Goal: Book appointment/travel/reservation

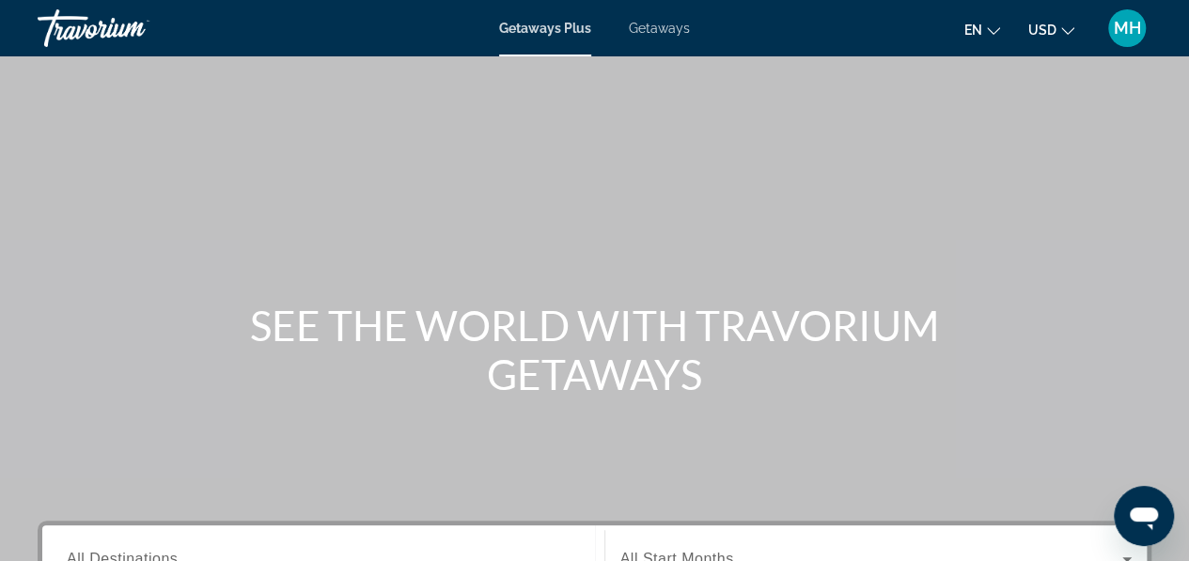
click at [1057, 25] on button "USD USD ($) MXN (Mex$) CAD (Can$) GBP (£) EUR (€) AUD (A$) NZD (NZ$) CNY (CN¥)" at bounding box center [1051, 29] width 46 height 27
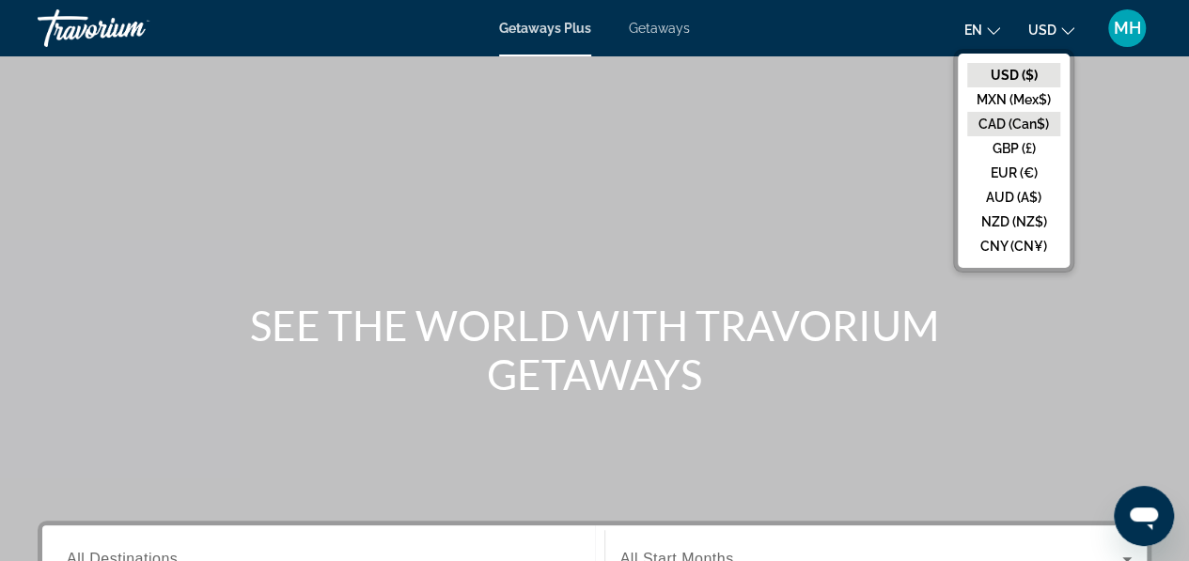
click at [1034, 115] on button "CAD (Can$)" at bounding box center [1013, 124] width 93 height 24
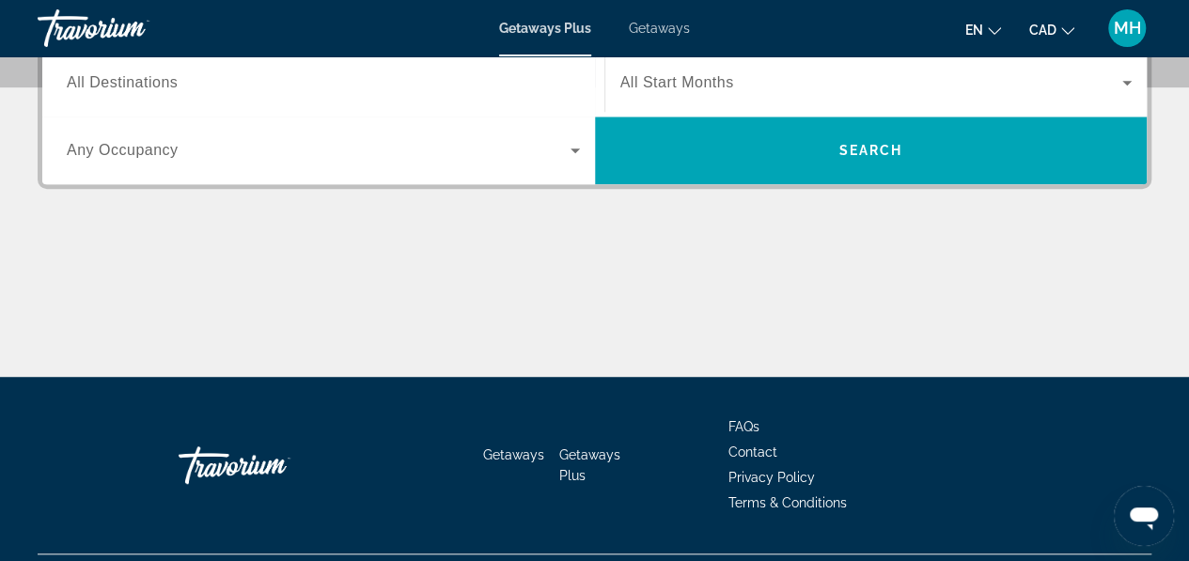
scroll to position [480, 0]
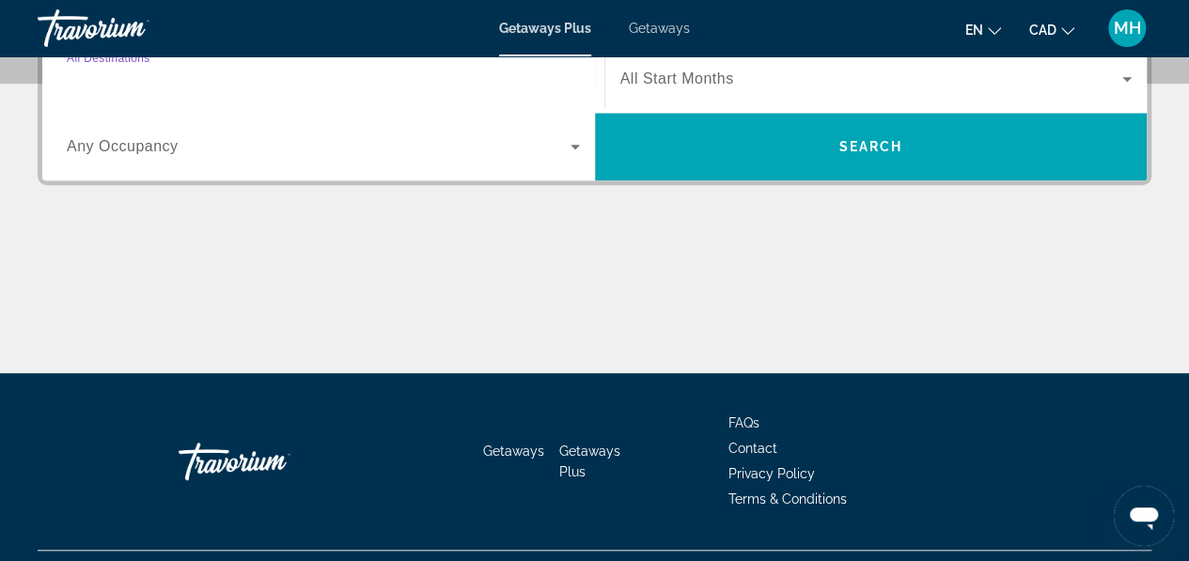
click at [540, 75] on input "Destination All Destinations" at bounding box center [323, 80] width 513 height 23
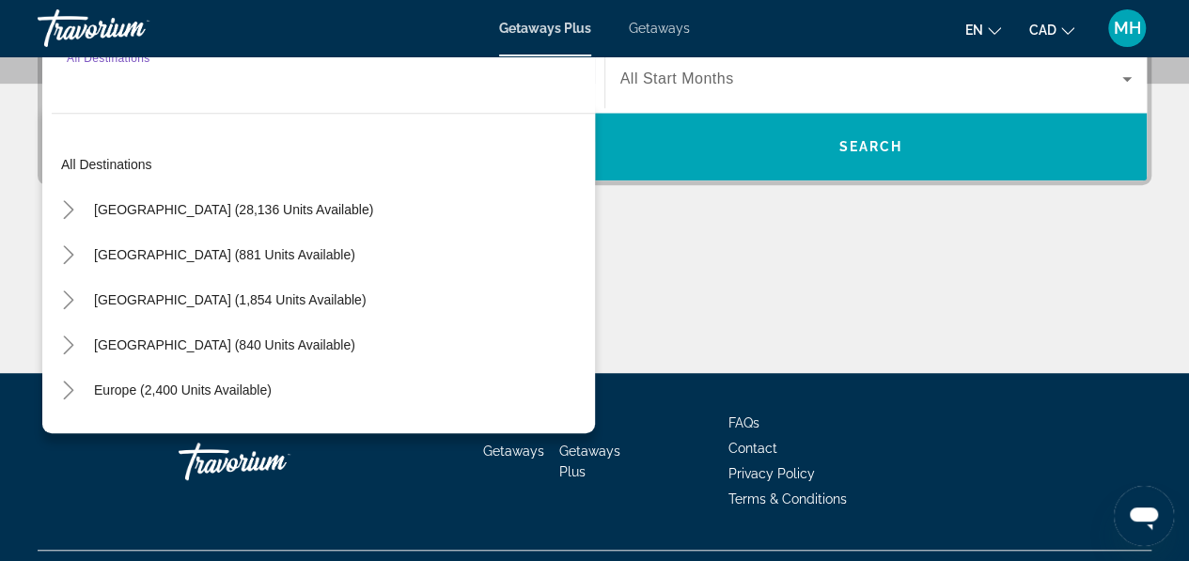
scroll to position [459, 0]
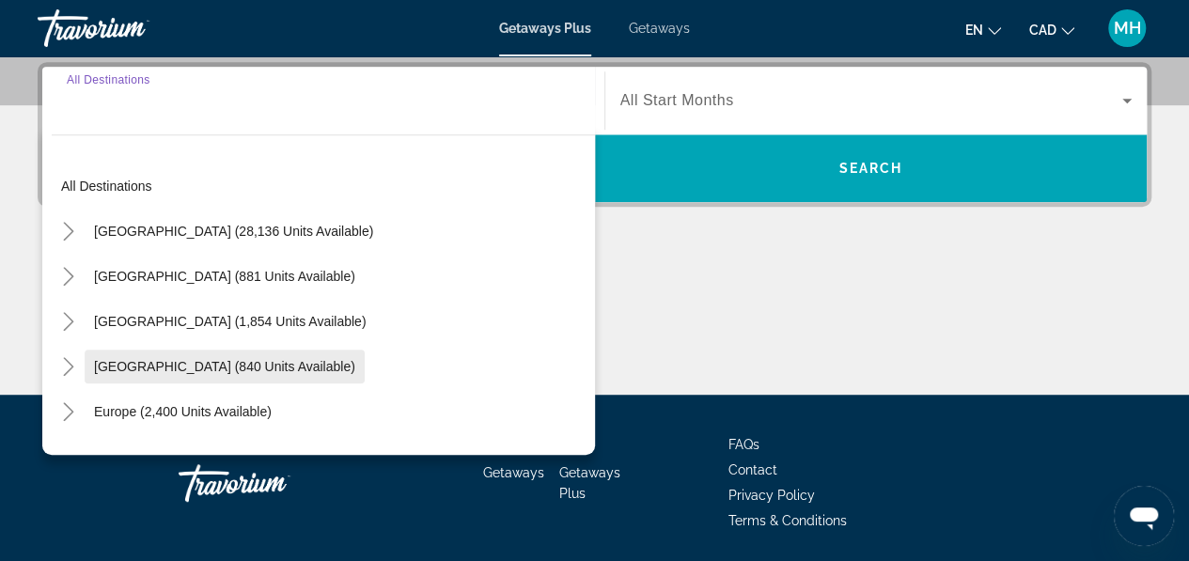
click at [293, 373] on span "Search widget" at bounding box center [225, 366] width 280 height 45
type input "**********"
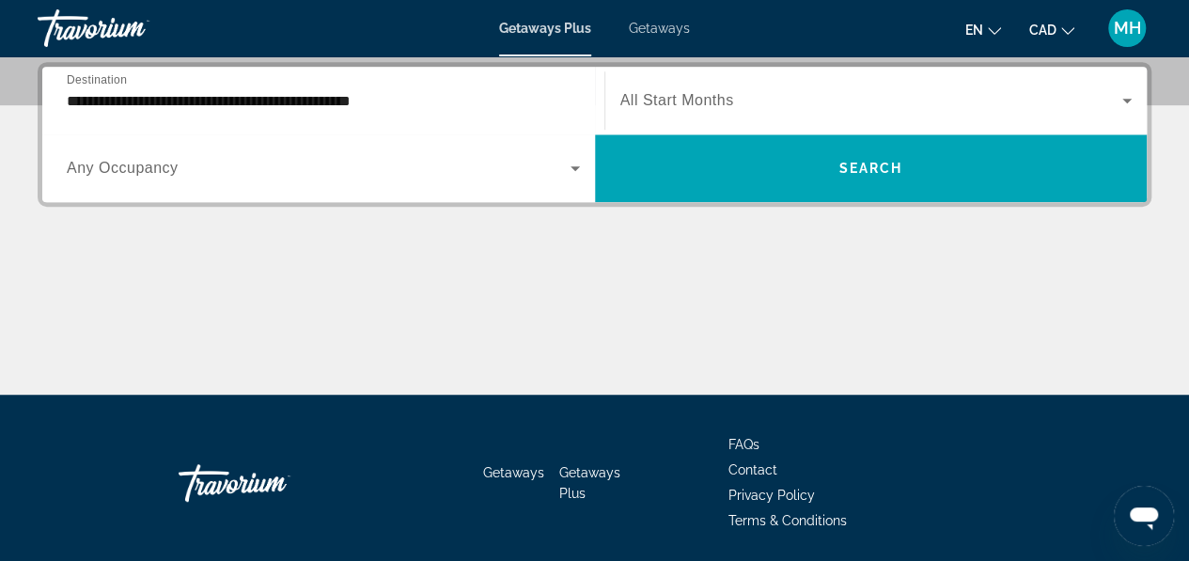
click at [684, 101] on span "All Start Months" at bounding box center [677, 100] width 114 height 16
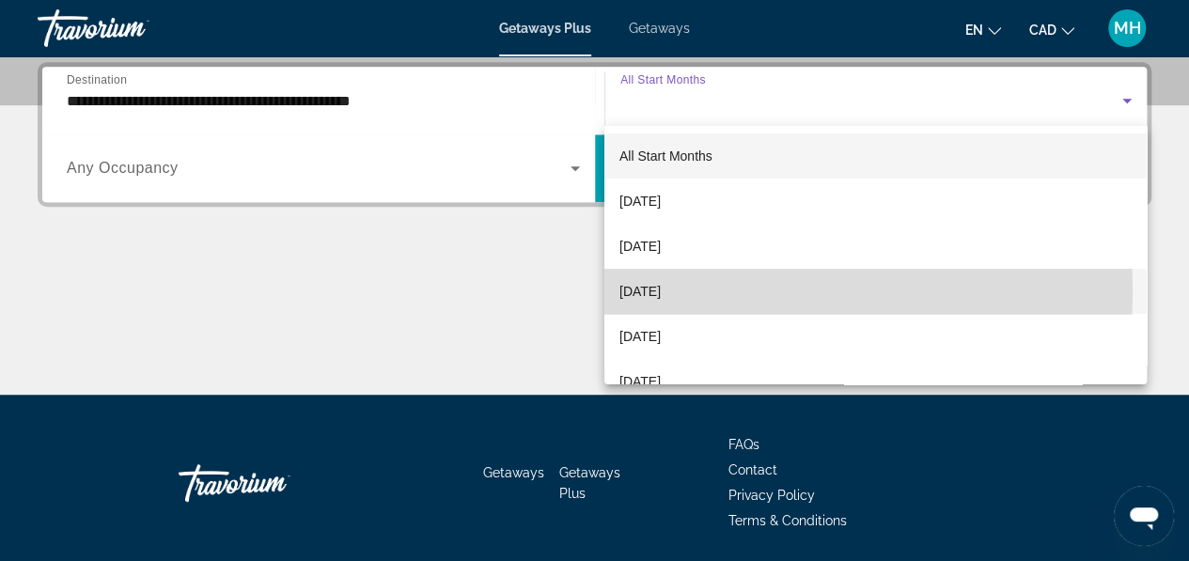
click at [657, 290] on span "[DATE]" at bounding box center [639, 291] width 41 height 23
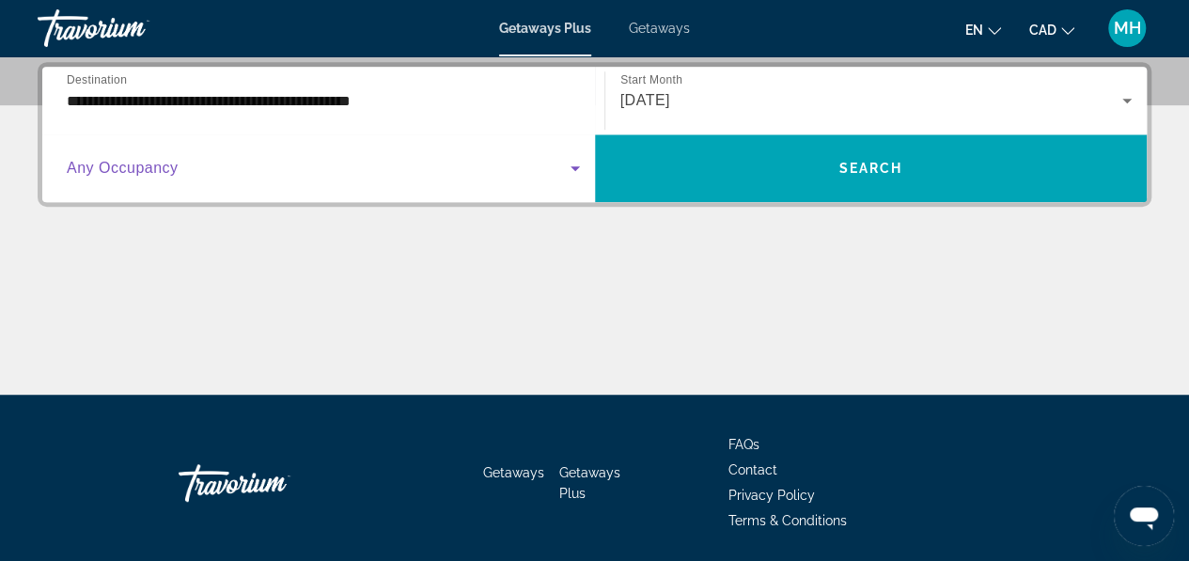
click at [483, 164] on span "Search widget" at bounding box center [319, 168] width 504 height 23
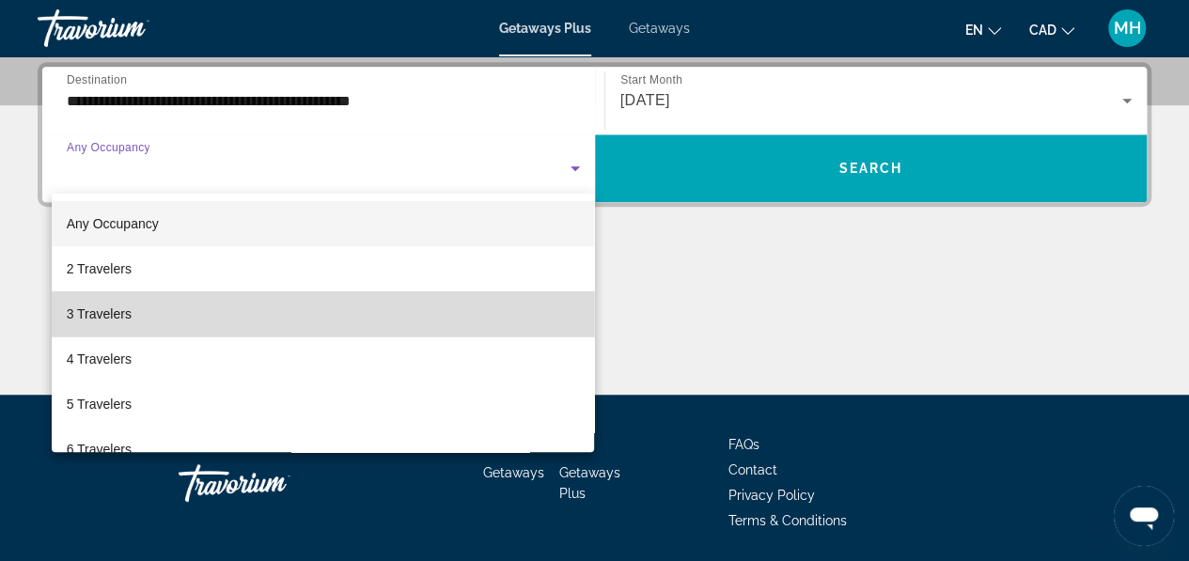
click at [350, 294] on mat-option "3 Travelers" at bounding box center [323, 313] width 543 height 45
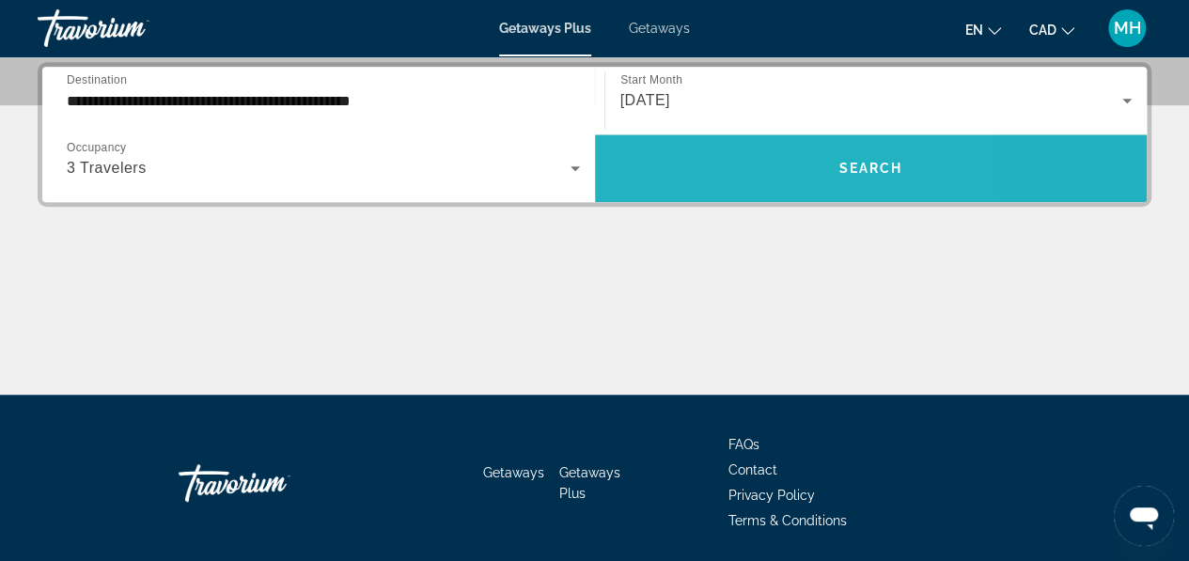
click at [714, 170] on span "Search widget" at bounding box center [871, 168] width 553 height 45
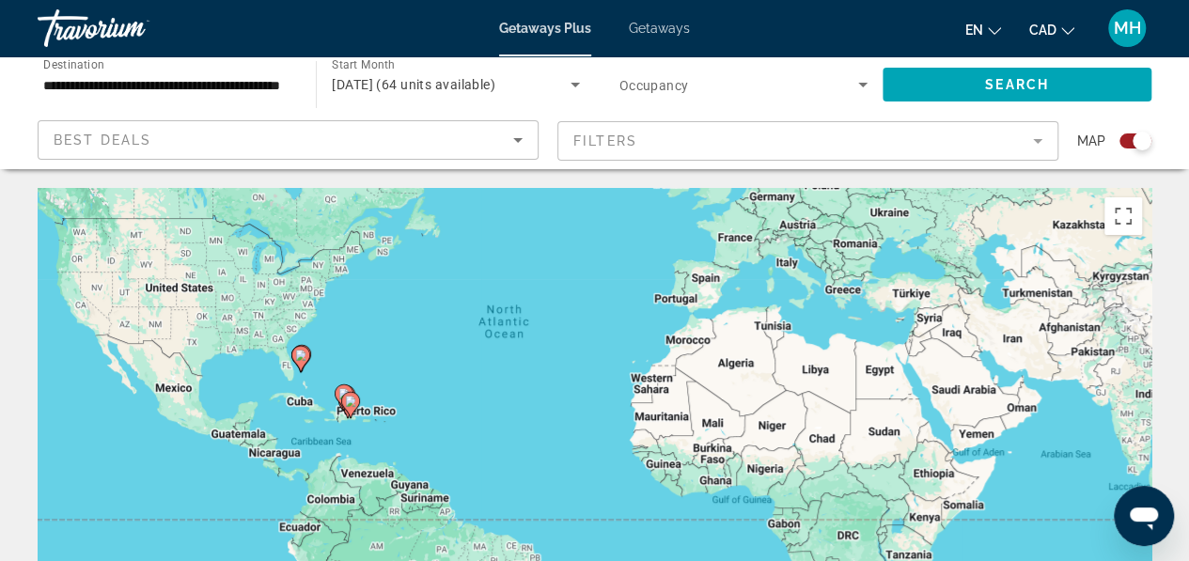
drag, startPoint x: 512, startPoint y: 429, endPoint x: 478, endPoint y: 307, distance: 126.2
click at [478, 307] on div "To activate drag with keyboard, press Alt + Enter. Once in keyboard drag state,…" at bounding box center [595, 470] width 1114 height 564
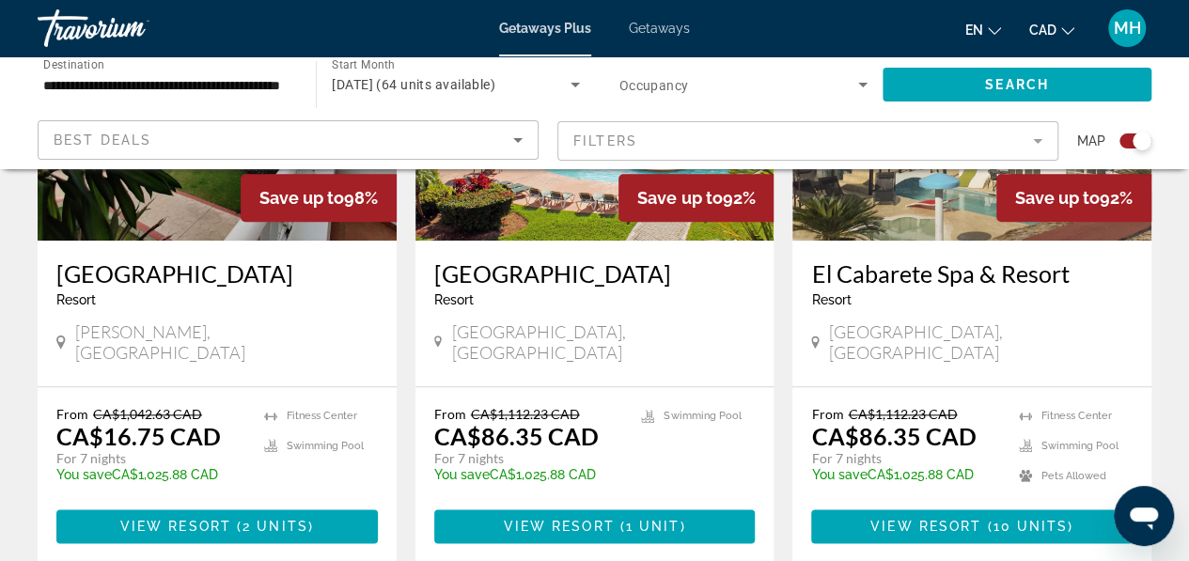
scroll to position [933, 0]
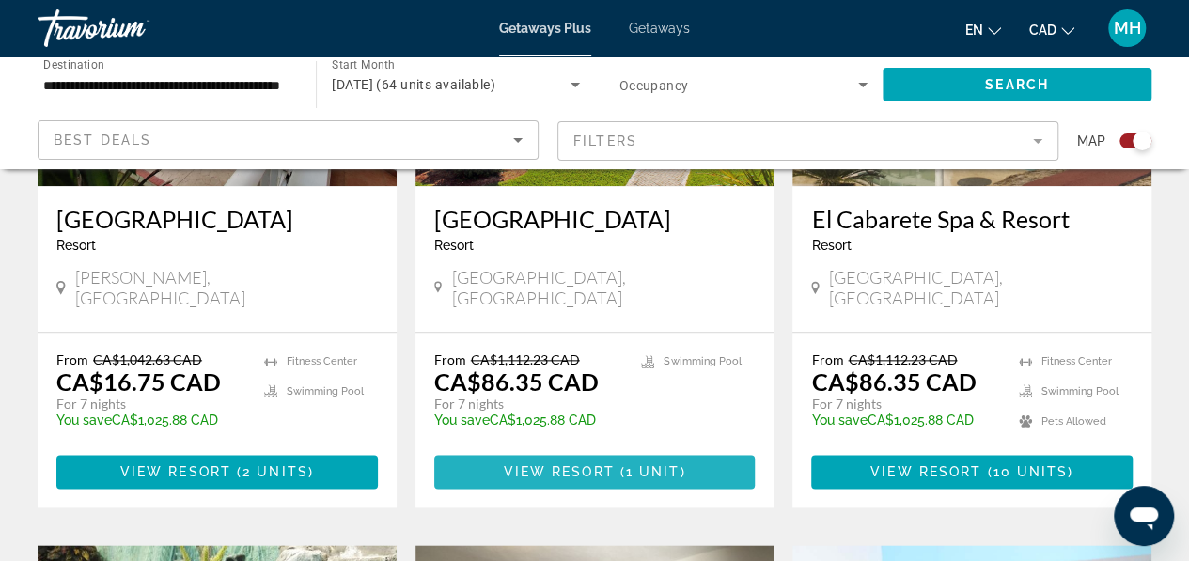
click at [679, 476] on span "( 1 unit )" at bounding box center [650, 471] width 71 height 15
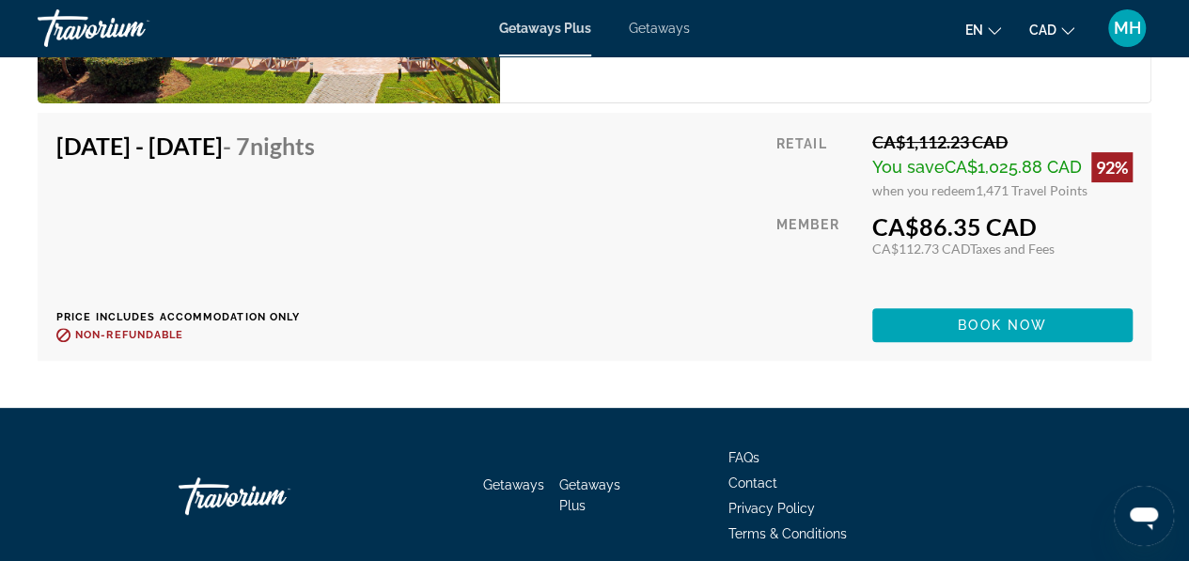
scroll to position [3673, 0]
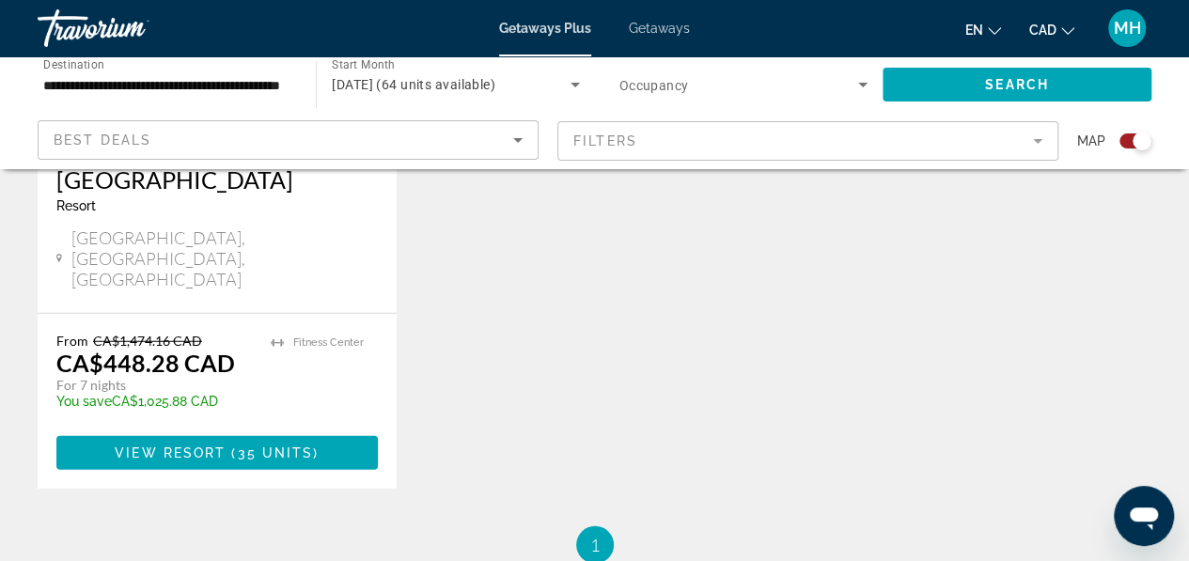
scroll to position [2339, 0]
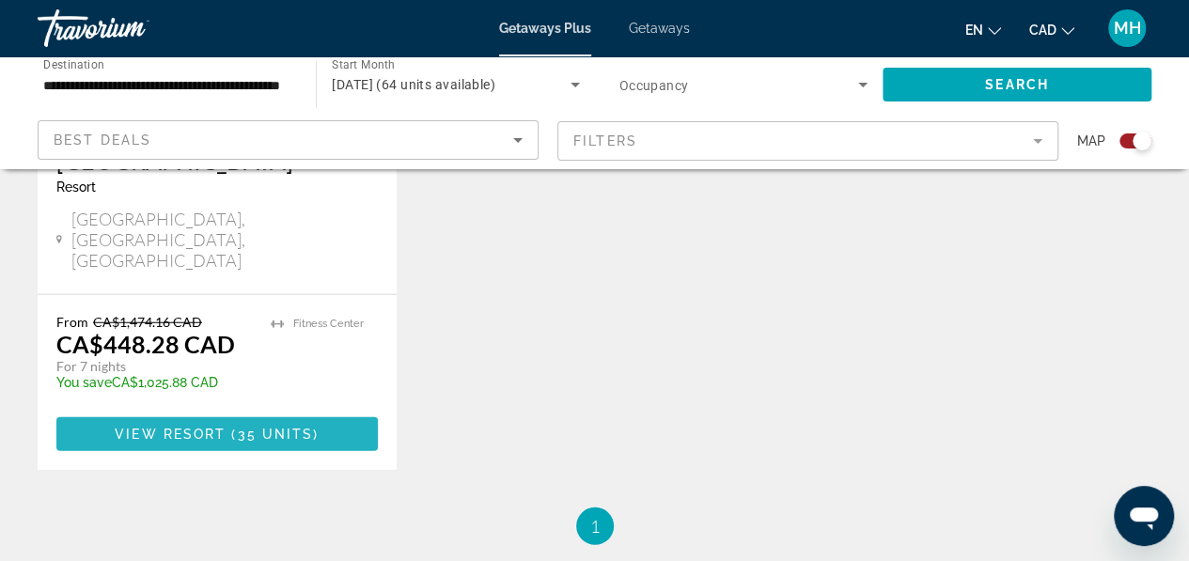
click at [269, 427] on span "35 units" at bounding box center [276, 434] width 76 height 15
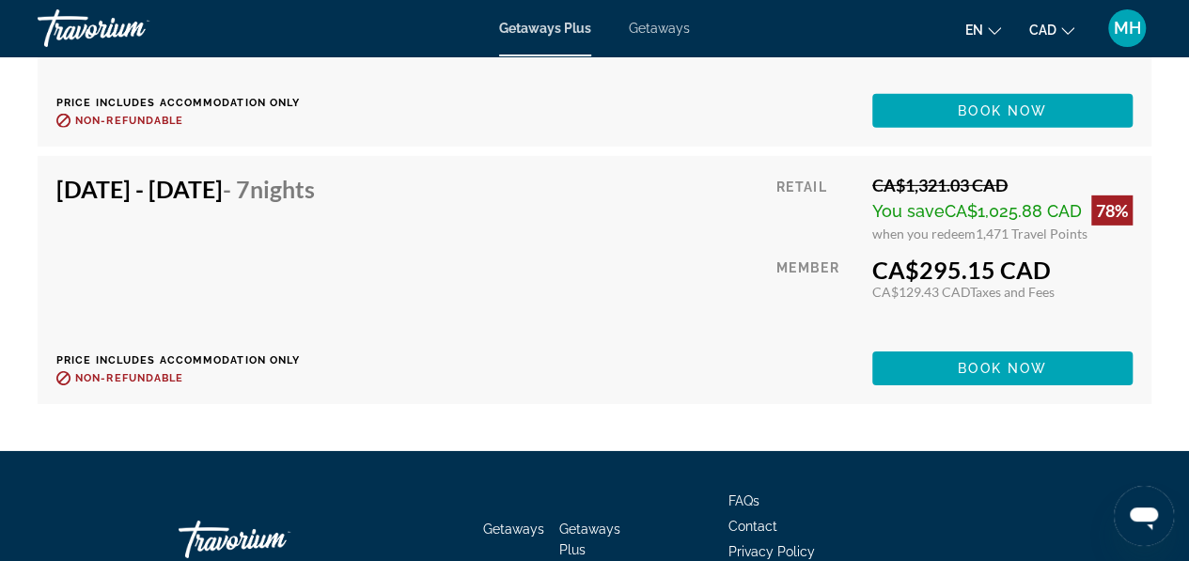
scroll to position [6418, 0]
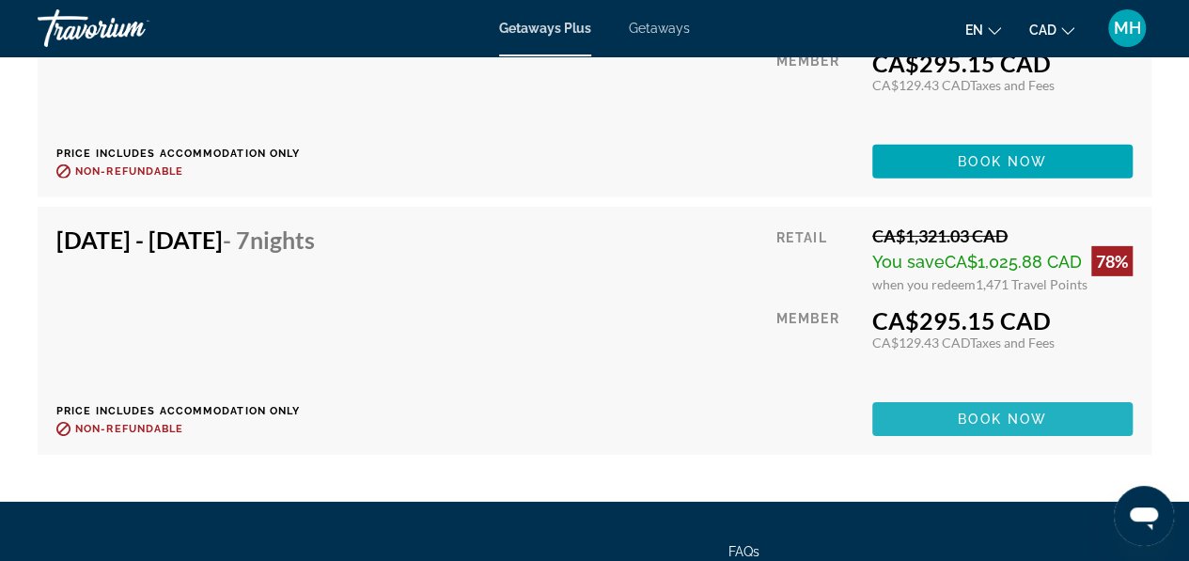
click at [1006, 418] on span "Book now" at bounding box center [1002, 419] width 89 height 15
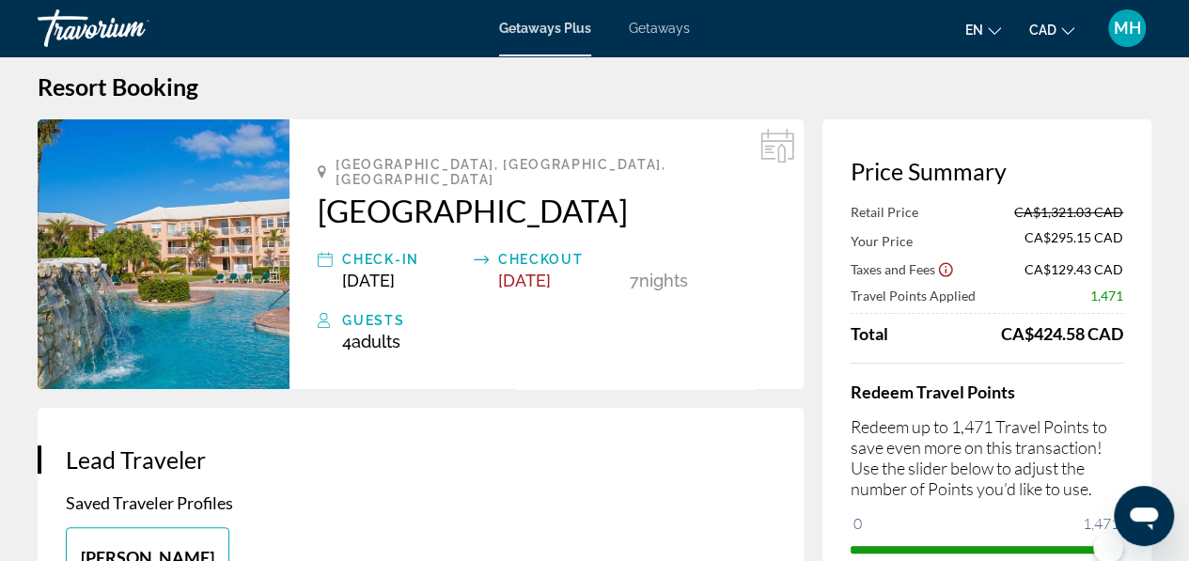
scroll to position [2, 0]
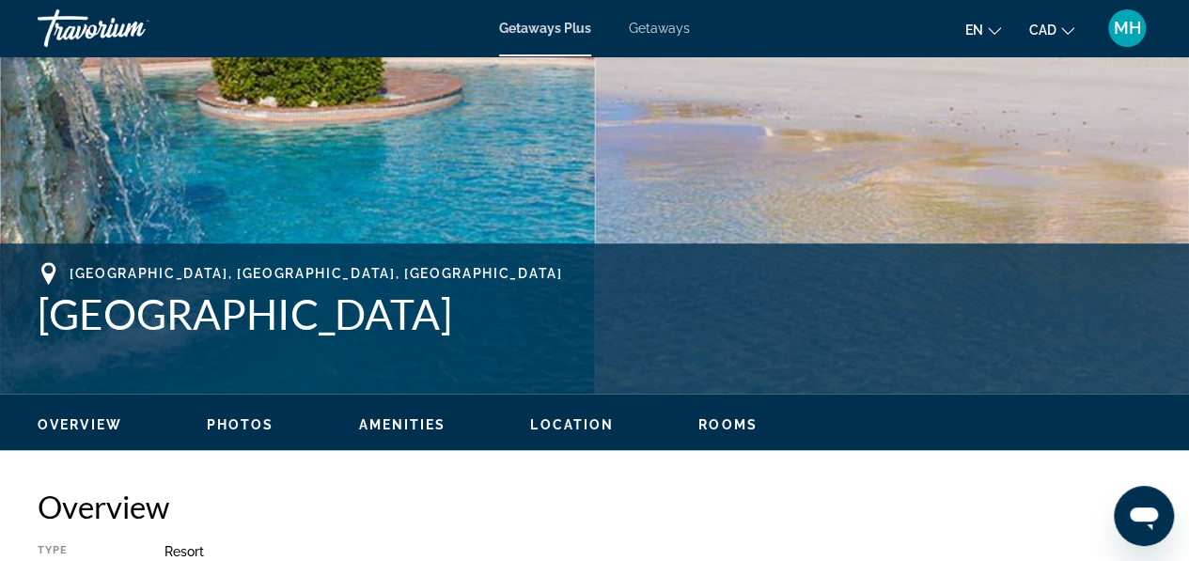
scroll to position [572, 0]
